Goal: Information Seeking & Learning: Learn about a topic

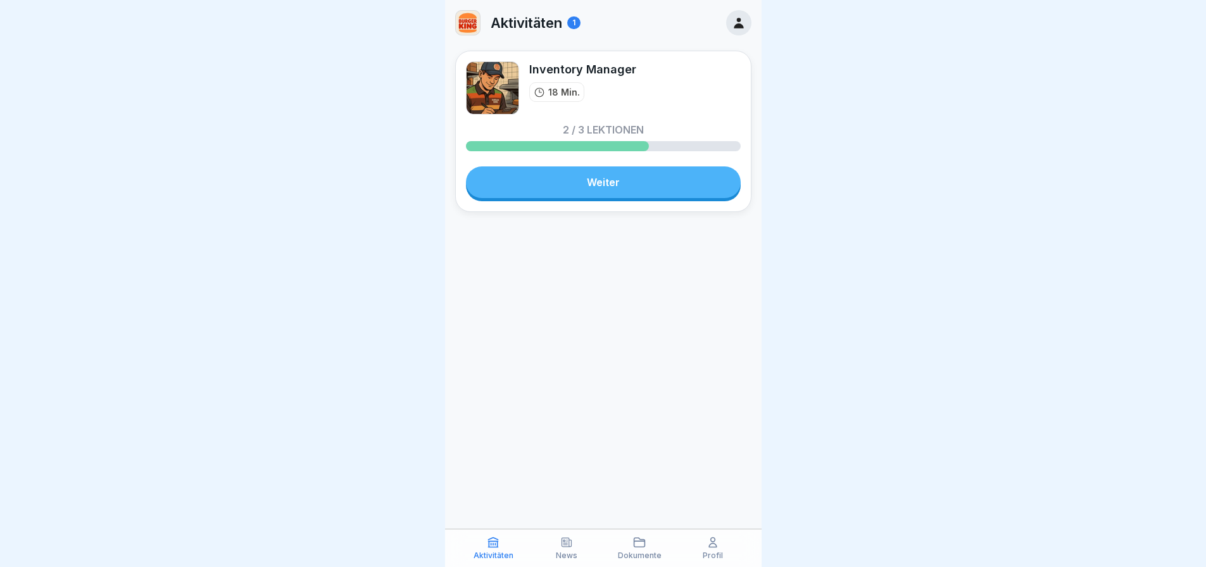
click at [617, 194] on link "Weiter" at bounding box center [603, 183] width 275 height 32
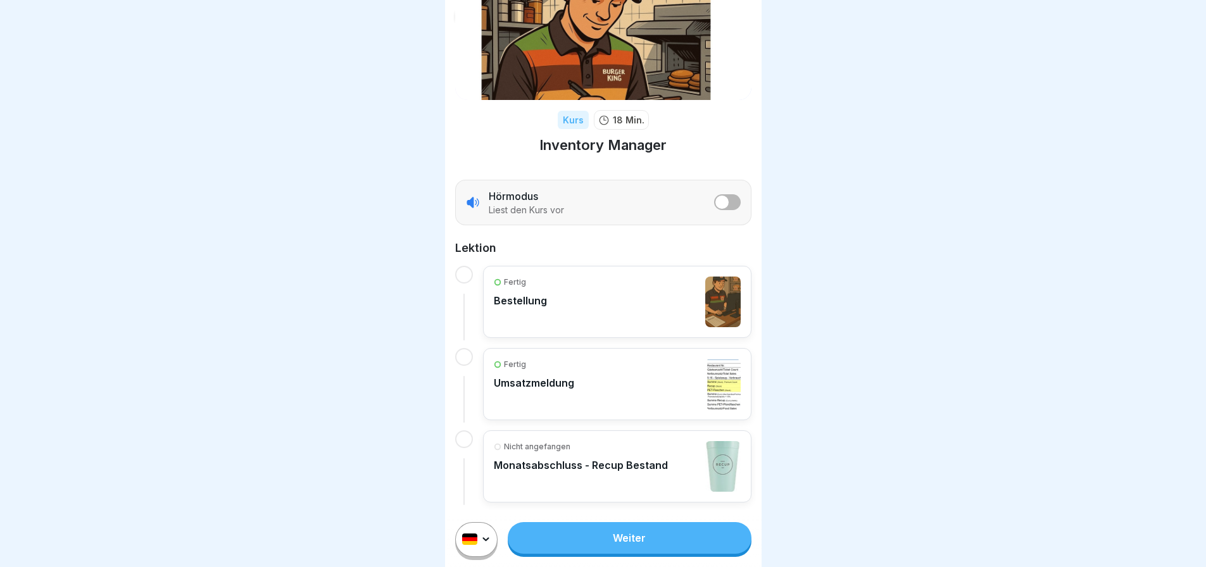
scroll to position [77, 0]
click at [660, 540] on link "Weiter" at bounding box center [629, 538] width 243 height 32
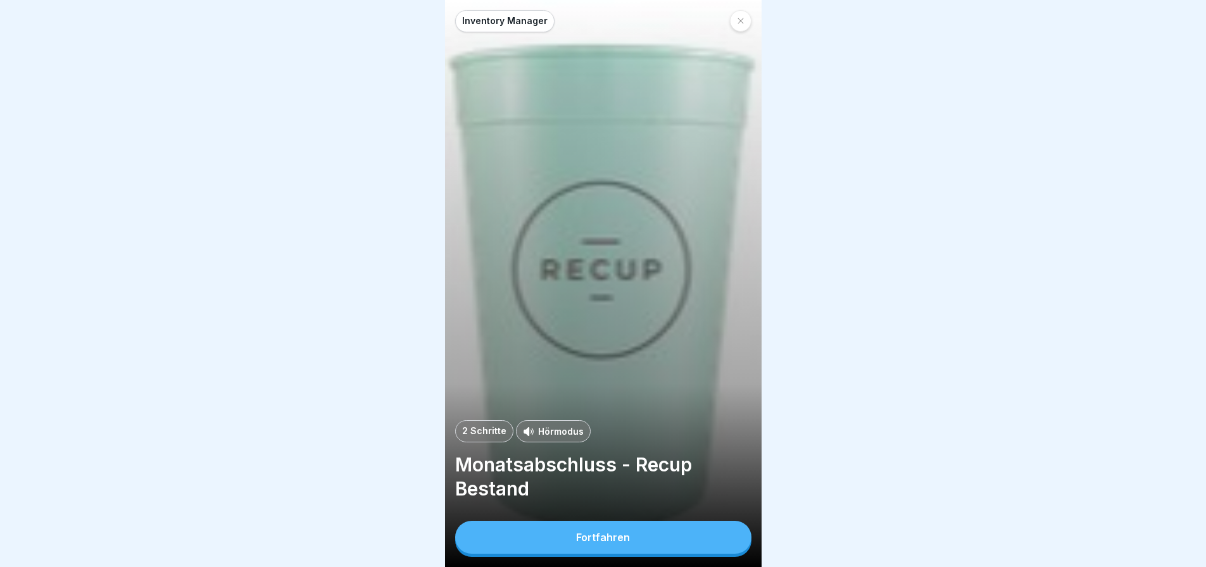
click at [654, 538] on button "Fortfahren" at bounding box center [603, 537] width 296 height 33
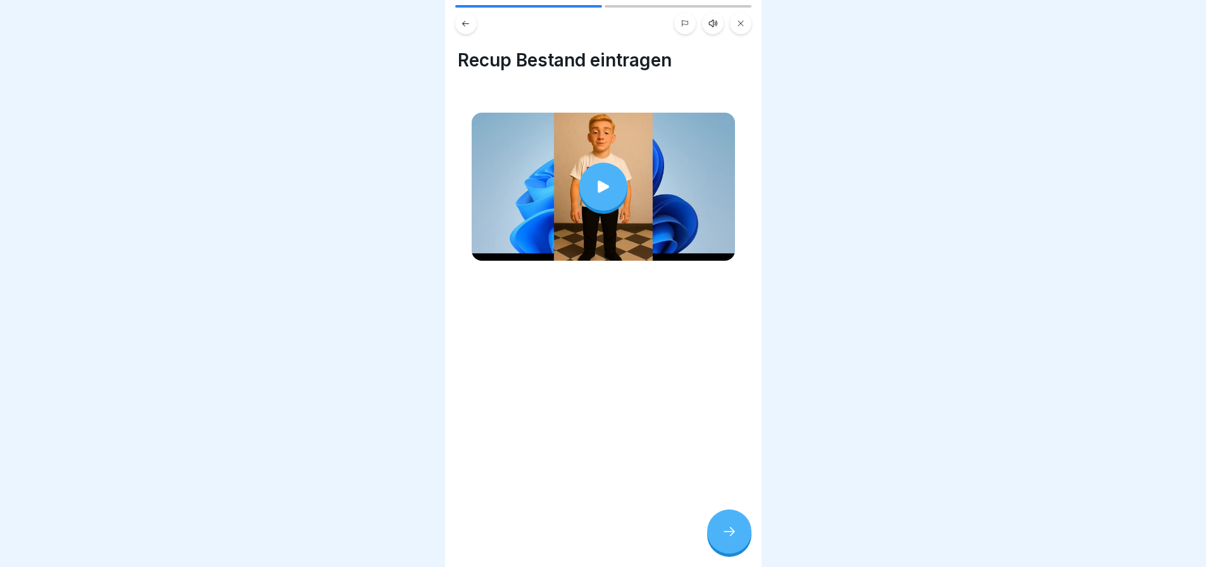
click at [607, 190] on icon at bounding box center [604, 187] width 18 height 18
click at [727, 539] on icon at bounding box center [729, 531] width 15 height 15
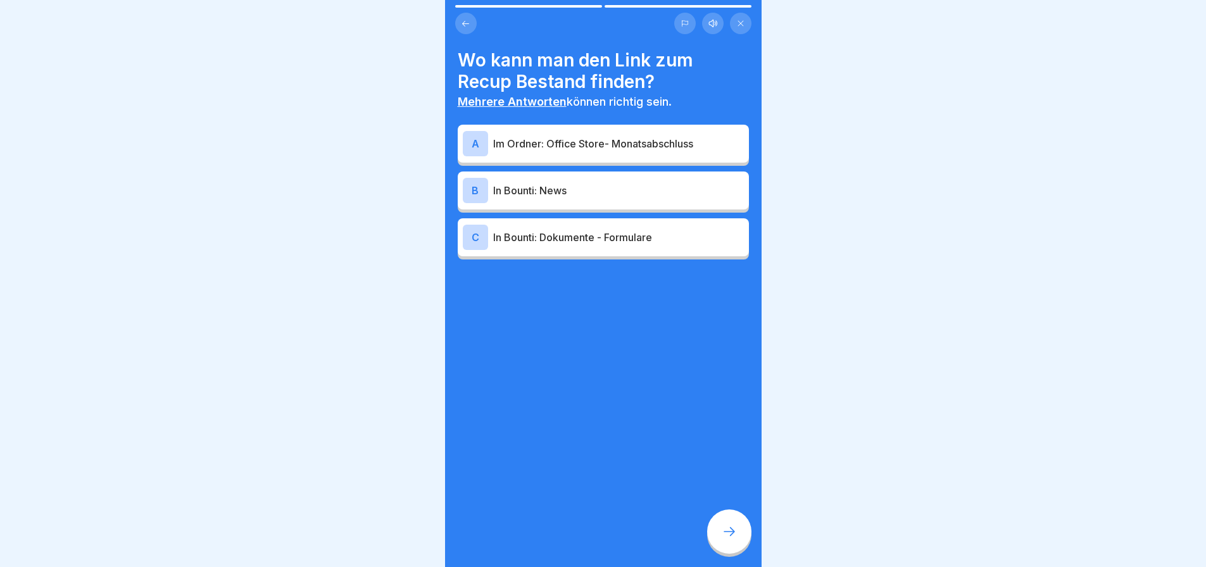
click at [574, 146] on p "Im Ordner: Office Store- Monatsabschluss" at bounding box center [618, 143] width 251 height 15
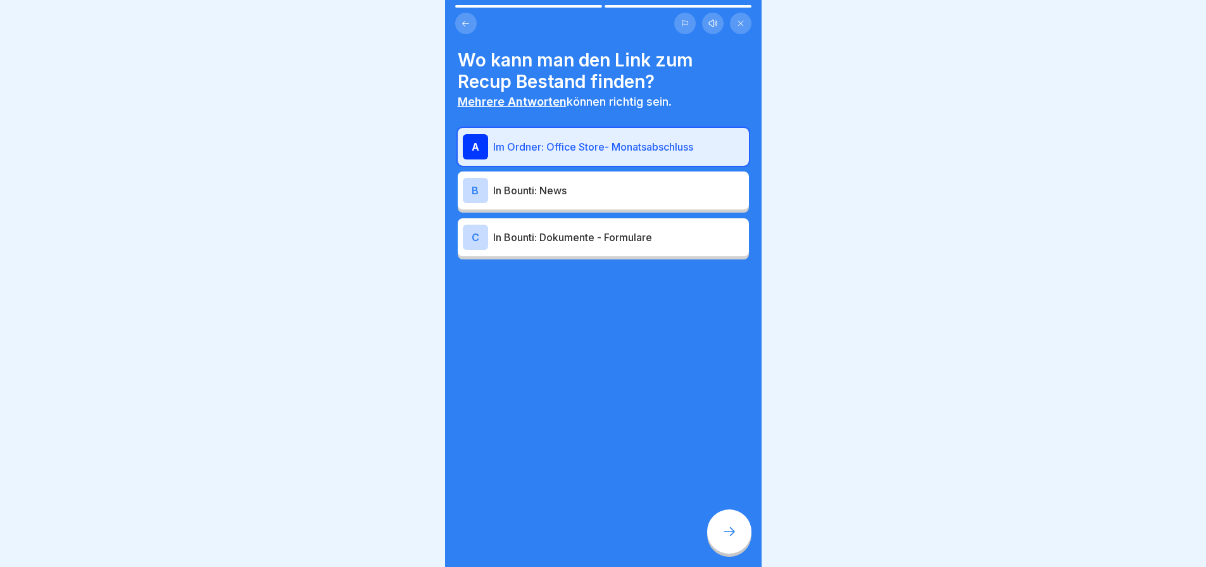
click at [586, 247] on div "C In Bounti: Dokumente - Formulare" at bounding box center [603, 237] width 281 height 25
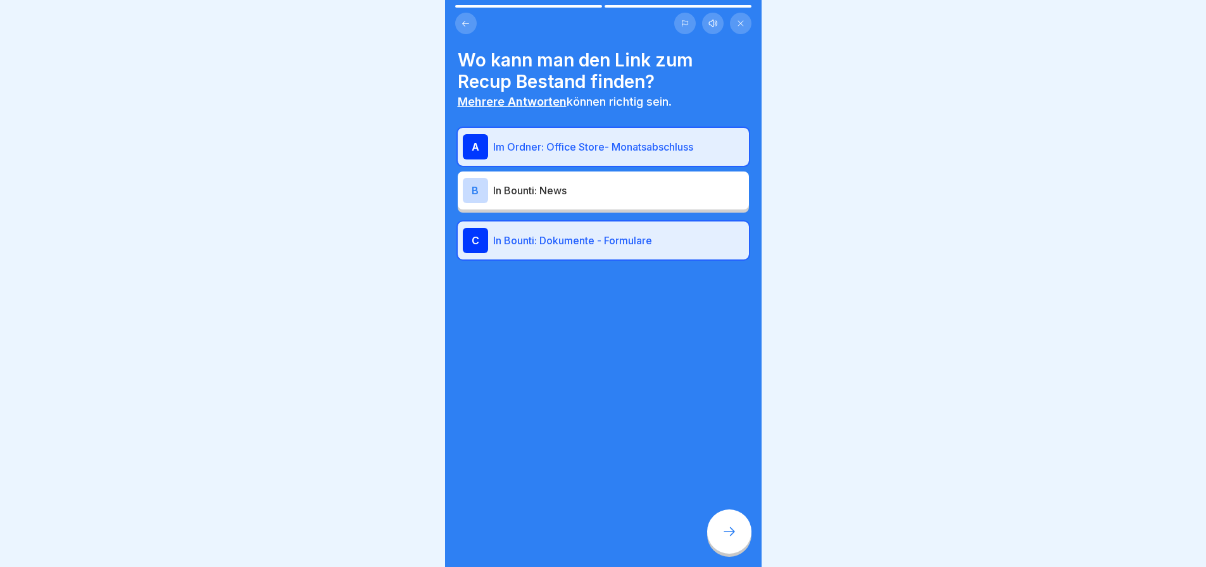
click at [727, 539] on icon at bounding box center [729, 531] width 15 height 15
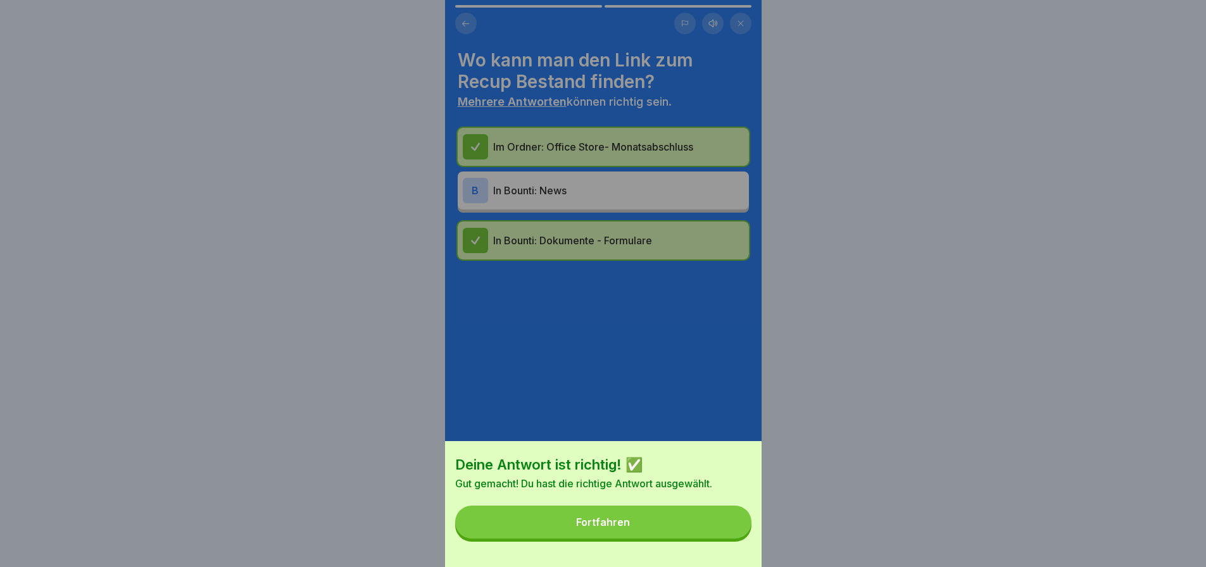
click at [724, 539] on button "Fortfahren" at bounding box center [603, 522] width 296 height 33
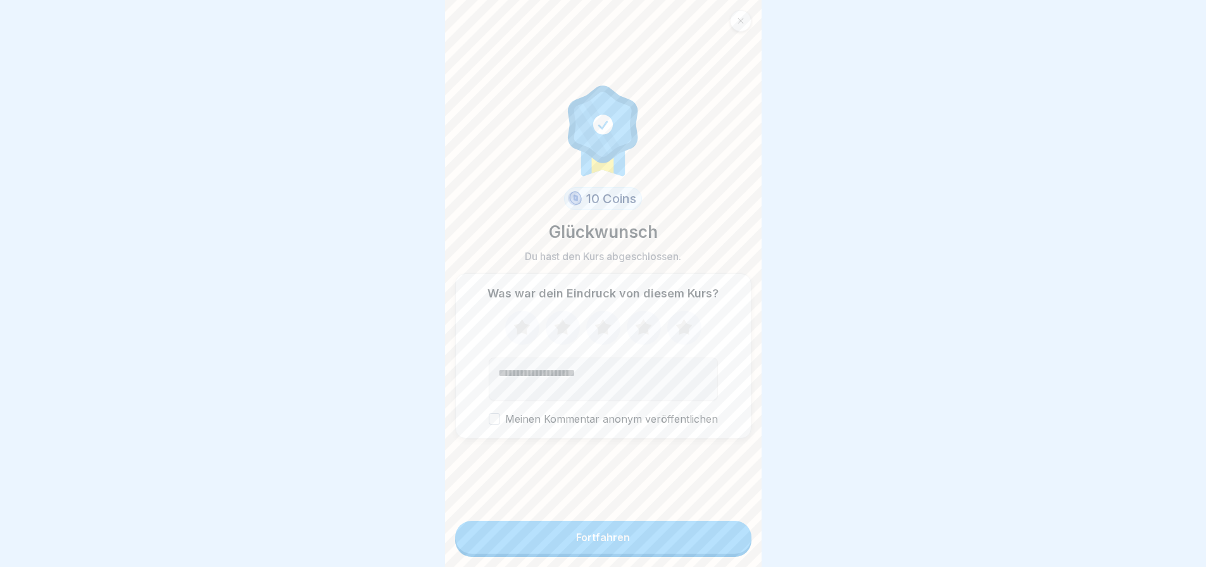
click at [683, 553] on button "Fortfahren" at bounding box center [603, 537] width 296 height 33
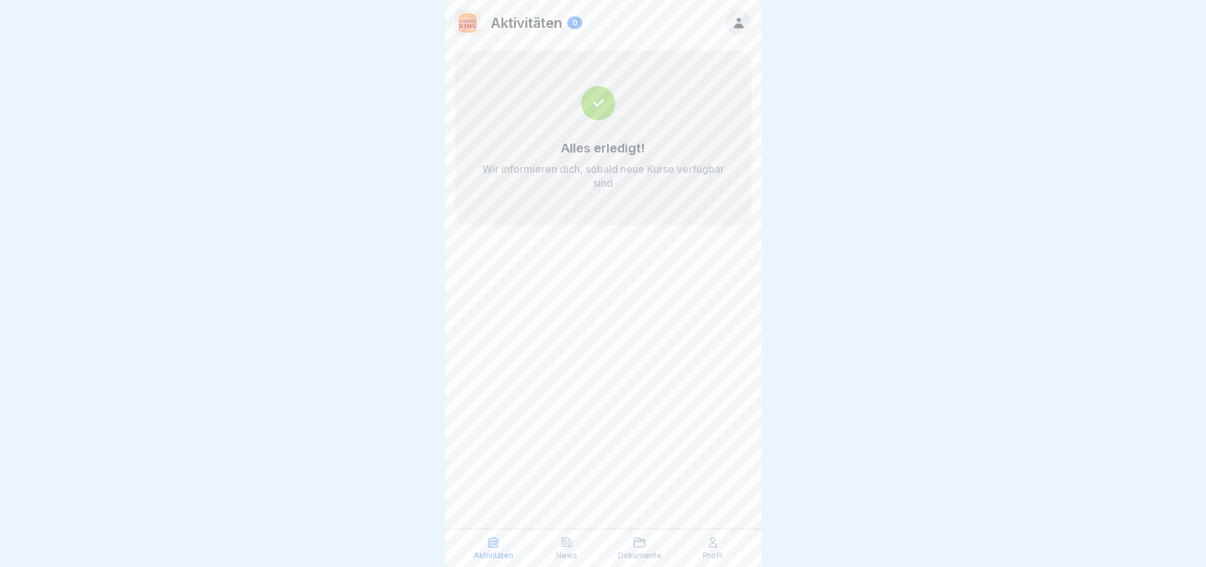
click at [557, 551] on p "News" at bounding box center [567, 555] width 22 height 9
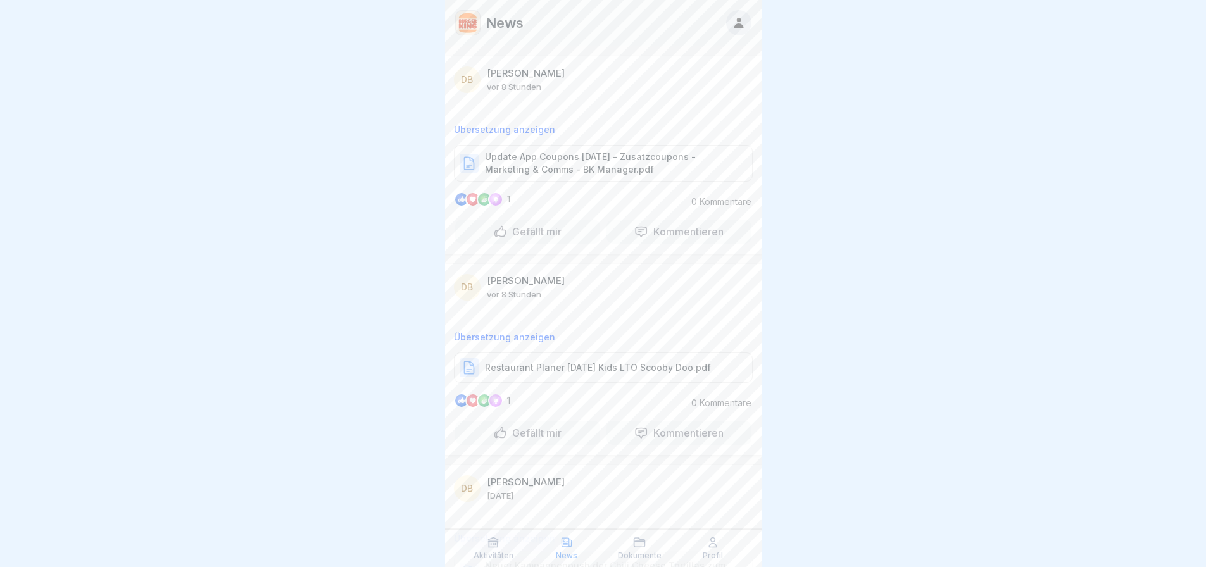
click at [572, 179] on div "Update App Coupons [DATE] - Zusatzcoupons - Marketing & Comms - BK Manager.pdf" at bounding box center [603, 163] width 299 height 37
click at [575, 362] on p "Restaurant Planer [DATE] Kids LTO Scooby Doo.pdf" at bounding box center [598, 368] width 226 height 13
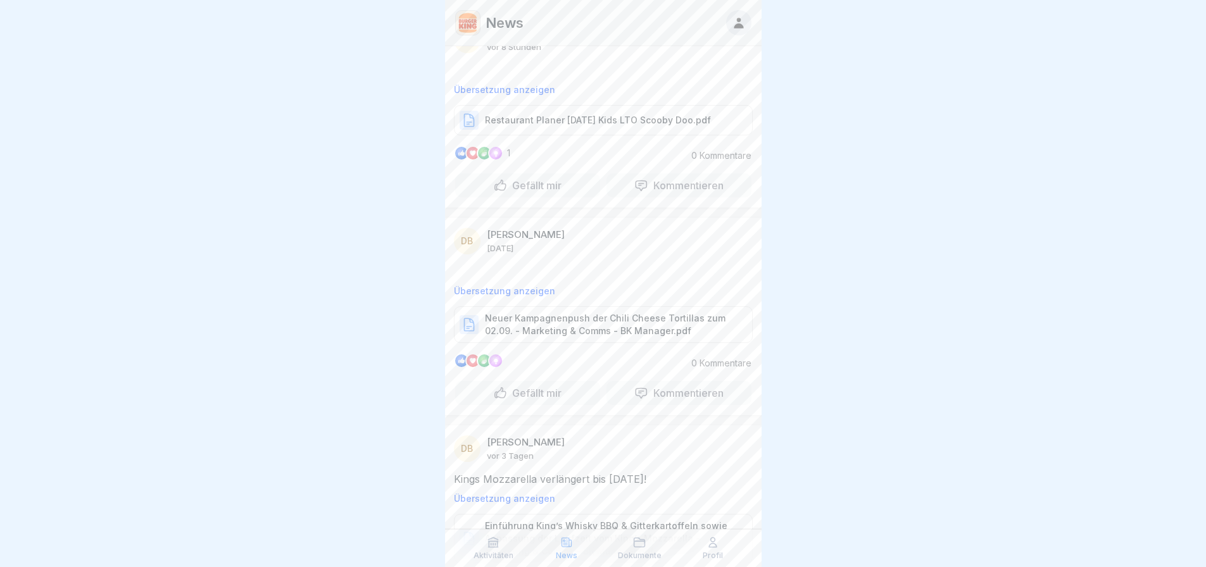
scroll to position [253, 0]
click at [561, 329] on p "Neuer Kampagnenpush der Chili Cheese Tortillas zum 02.09. - Marketing & Comms -…" at bounding box center [612, 318] width 255 height 25
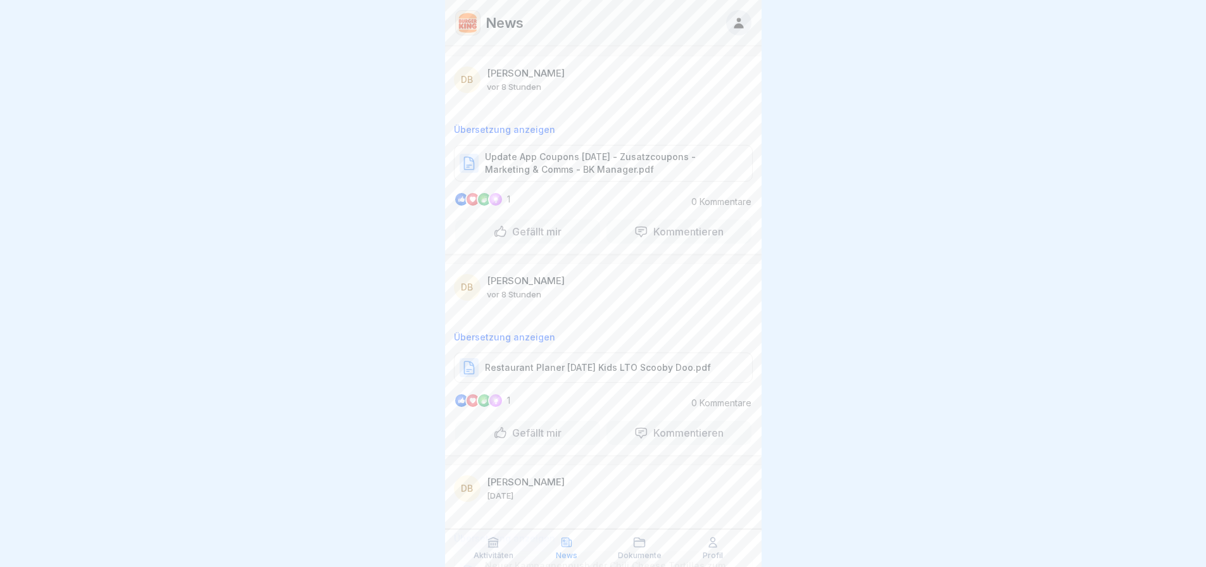
click at [629, 557] on p "Dokumente" at bounding box center [640, 555] width 44 height 9
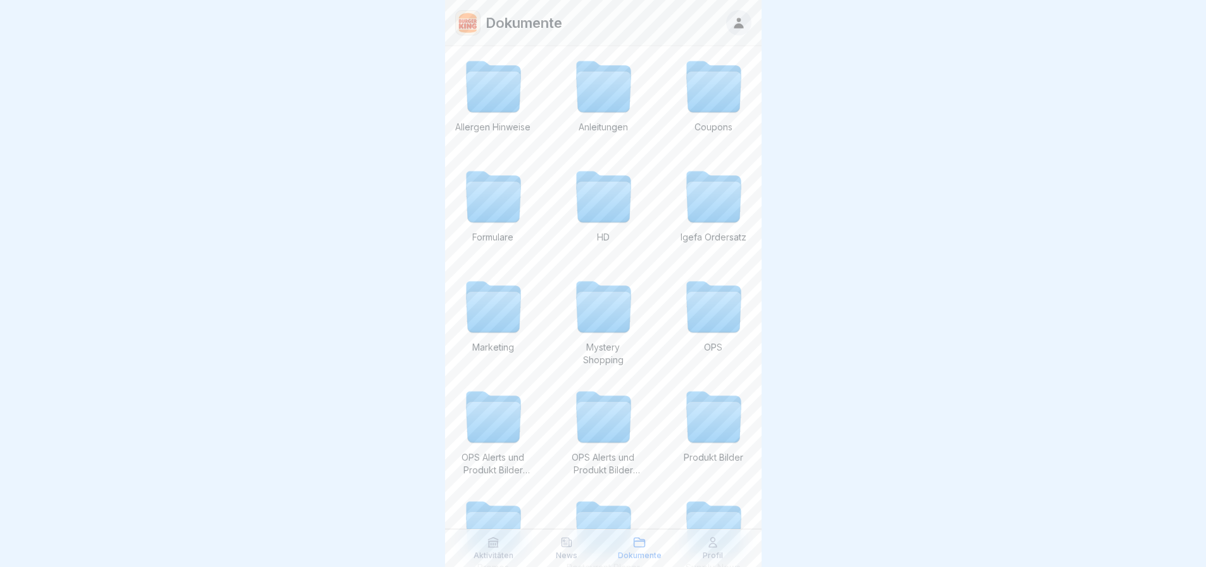
click at [705, 543] on div "Profil" at bounding box center [712, 548] width 67 height 24
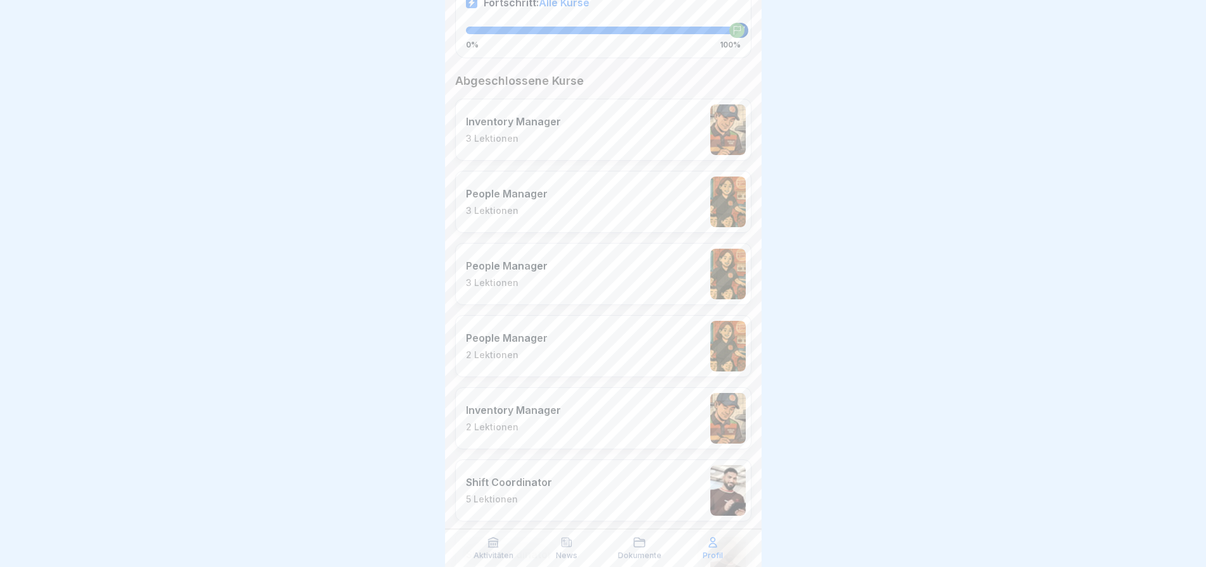
scroll to position [63, 0]
